Goal: Task Accomplishment & Management: Manage account settings

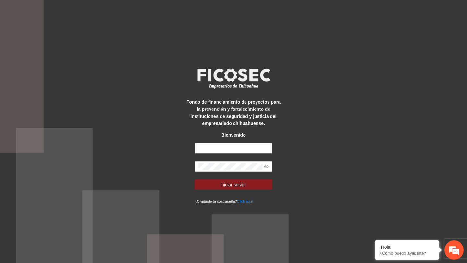
click at [257, 150] on input "text" at bounding box center [234, 148] width 78 height 10
type input "**********"
click at [266, 165] on icon "eye-invisible" at bounding box center [266, 167] width 5 height 5
click at [195, 180] on button "Iniciar sesión" at bounding box center [234, 185] width 78 height 10
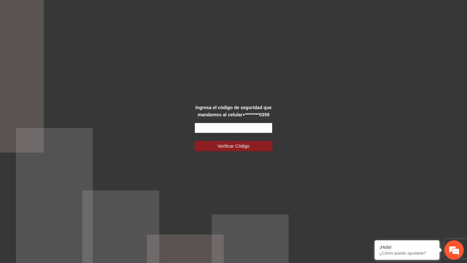
click at [232, 127] on input "text" at bounding box center [234, 128] width 78 height 10
type input "******"
click at [195, 141] on button "Verificar Código" at bounding box center [234, 146] width 78 height 10
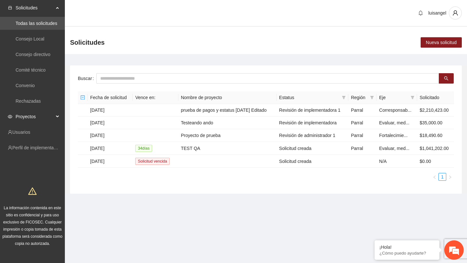
click at [44, 117] on span "Proyectos" at bounding box center [35, 116] width 38 height 13
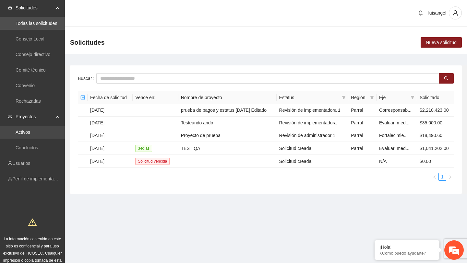
click at [30, 135] on link "Activos" at bounding box center [23, 132] width 15 height 5
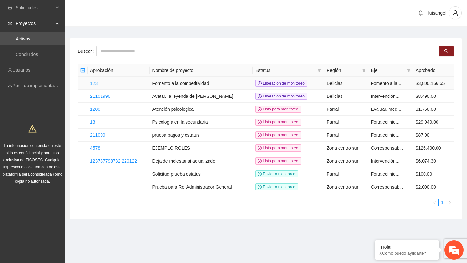
click at [95, 85] on link "123" at bounding box center [93, 83] width 7 height 5
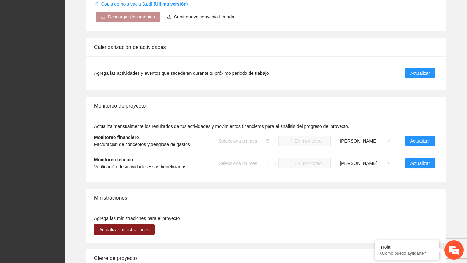
scroll to position [396, 0]
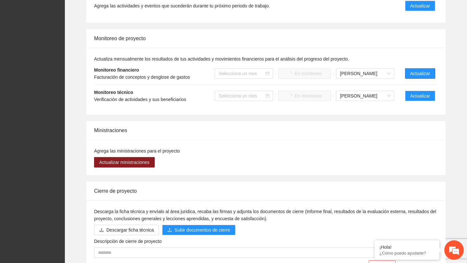
click at [425, 75] on span "Actualizar" at bounding box center [420, 73] width 20 height 7
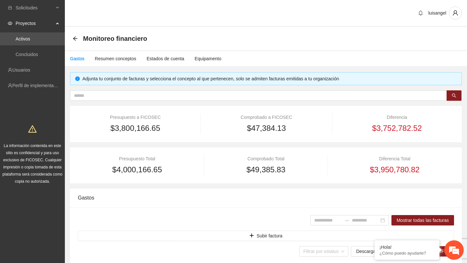
type input "**********"
click at [187, 57] on div "Gastos Resumen conceptos Estados de cuenta Equipamento" at bounding box center [143, 58] width 157 height 15
click at [177, 57] on div "Estados de cuenta" at bounding box center [166, 58] width 38 height 7
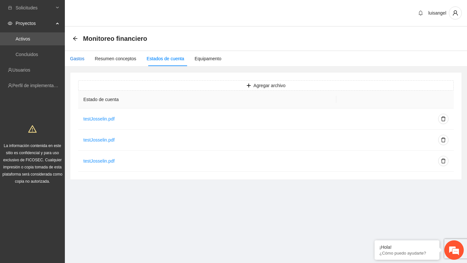
click at [79, 59] on div "Gastos" at bounding box center [77, 58] width 14 height 7
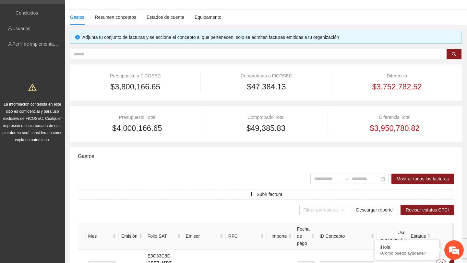
scroll to position [48, 0]
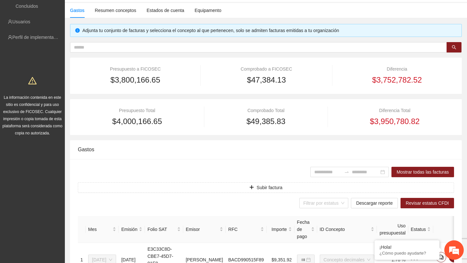
click at [372, 200] on span "Descargar reporte" at bounding box center [374, 203] width 37 height 7
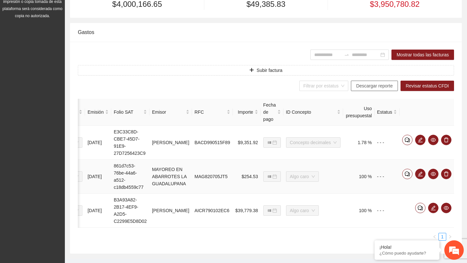
scroll to position [165, 0]
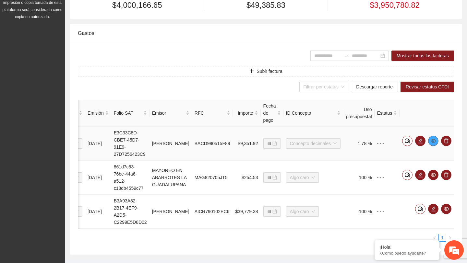
click at [433, 143] on icon "eye" at bounding box center [433, 141] width 5 height 4
